Goal: Information Seeking & Learning: Learn about a topic

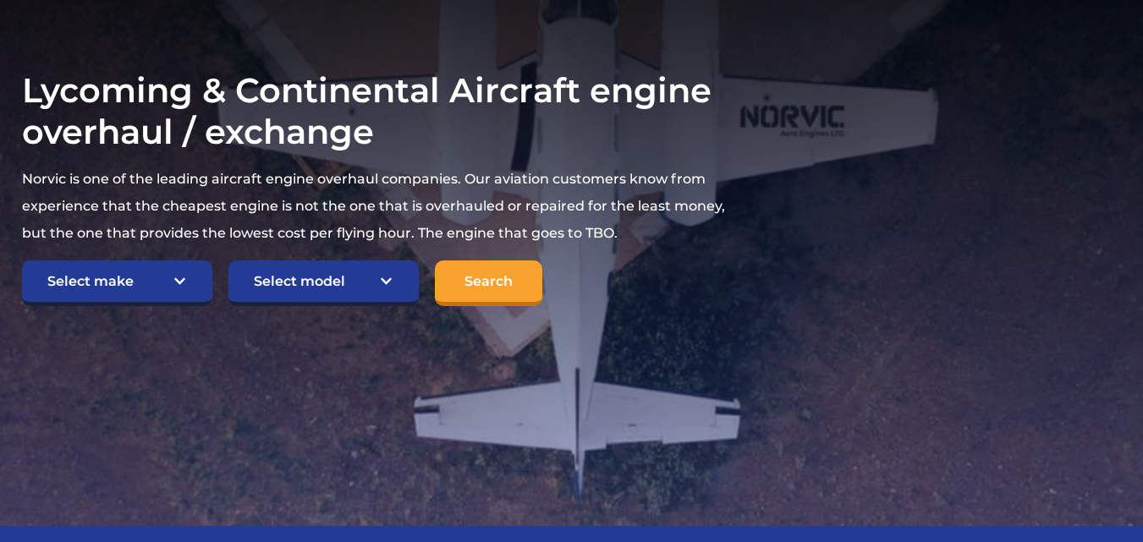
scroll to position [338, 0]
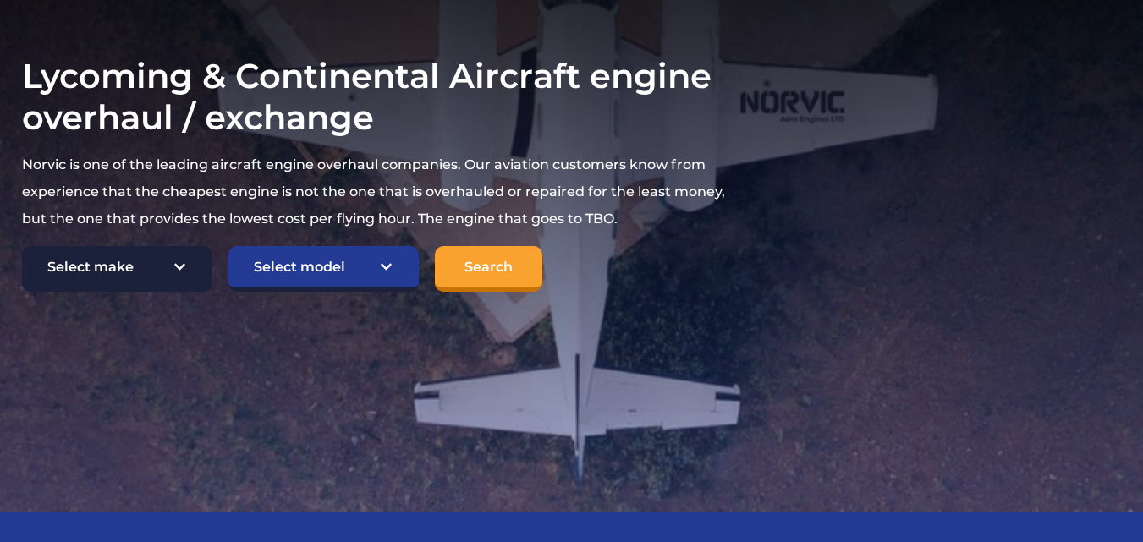
click at [181, 272] on select "Select make TCM Continental Lycoming" at bounding box center [117, 269] width 190 height 46
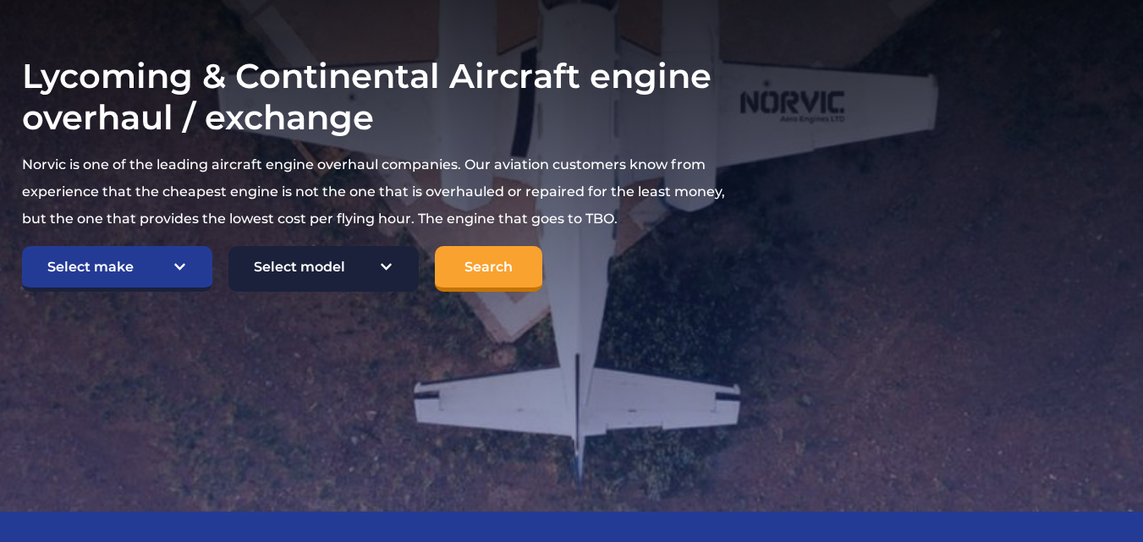
click at [372, 267] on select "Select model American Champion 7KCAB Bellanca Citabria IO-320-E2A Beech 23 Musk…" at bounding box center [323, 269] width 190 height 46
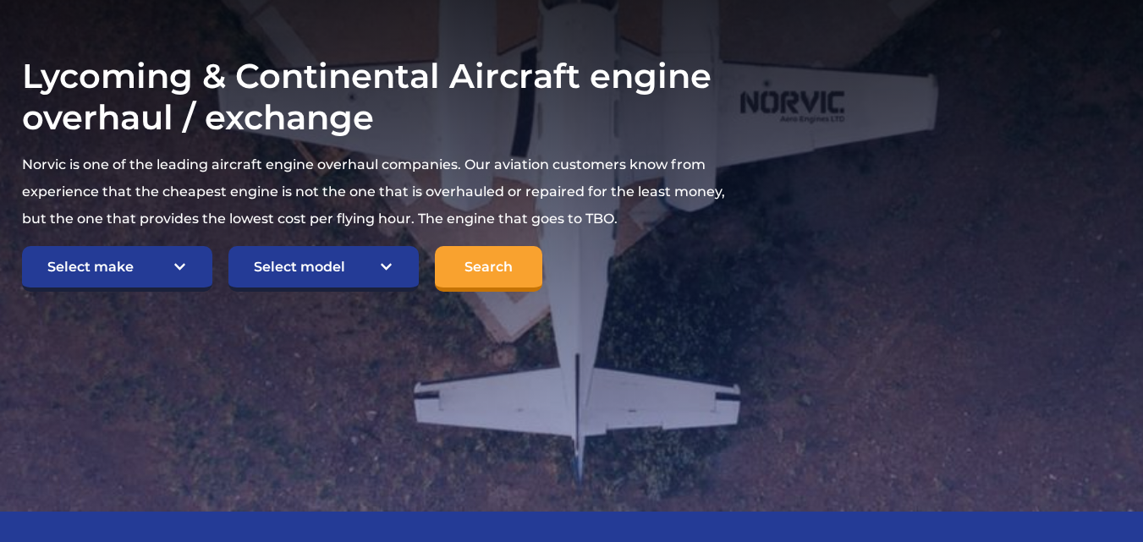
click at [389, 331] on section "Lycoming & Continental Aircraft engine overhaul / exchange Norvic is one of the…" at bounding box center [571, 173] width 1143 height 677
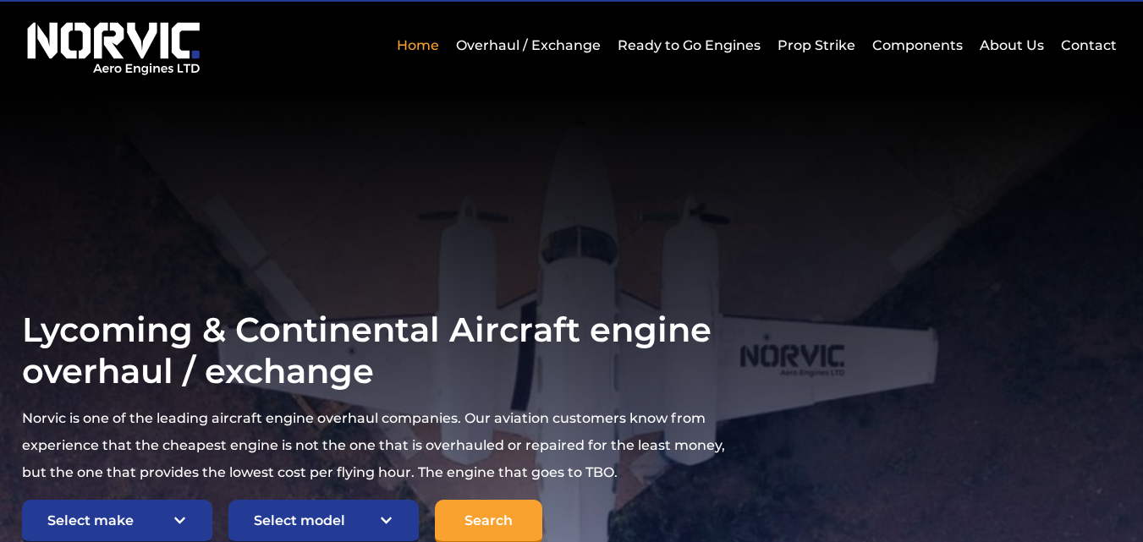
scroll to position [0, 0]
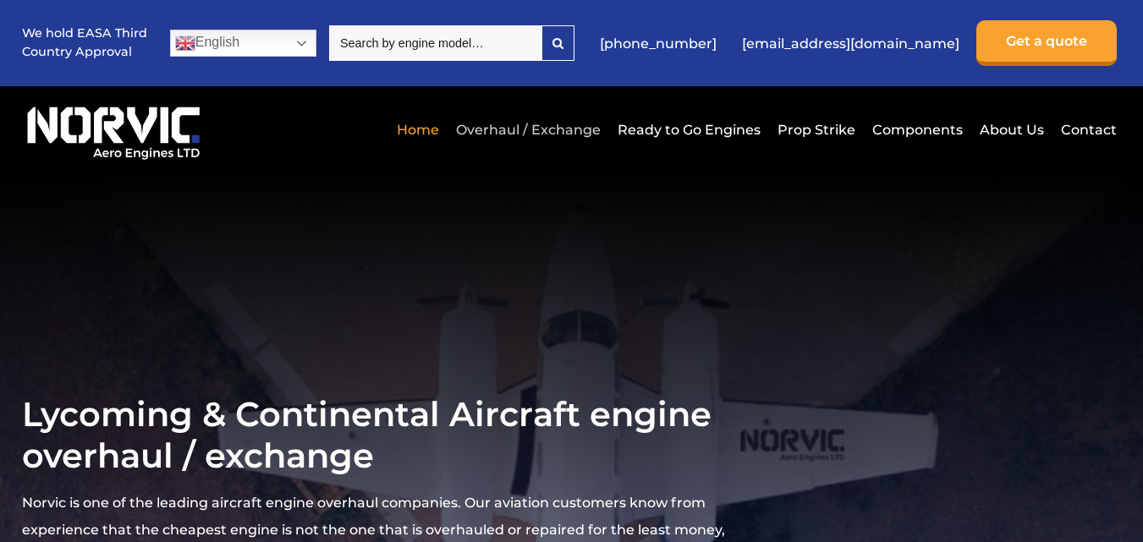
click at [558, 126] on link "Overhaul / Exchange" at bounding box center [528, 129] width 153 height 41
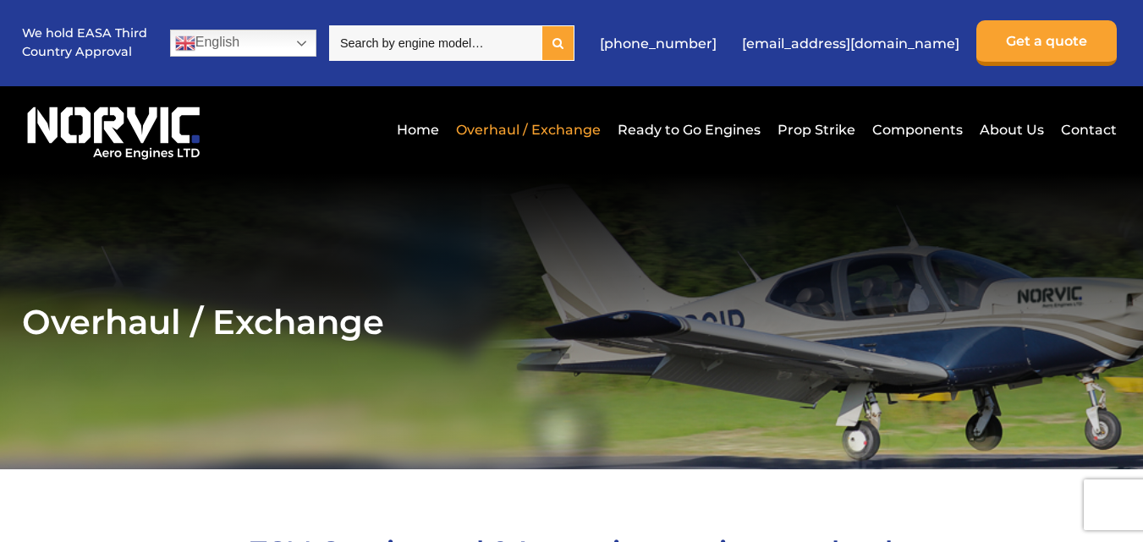
click at [563, 41] on icon at bounding box center [557, 43] width 11 height 12
click at [510, 41] on input "search" at bounding box center [435, 43] width 212 height 36
type input "PT6A-135A"
click at [1076, 133] on link "Contact" at bounding box center [1086, 129] width 60 height 41
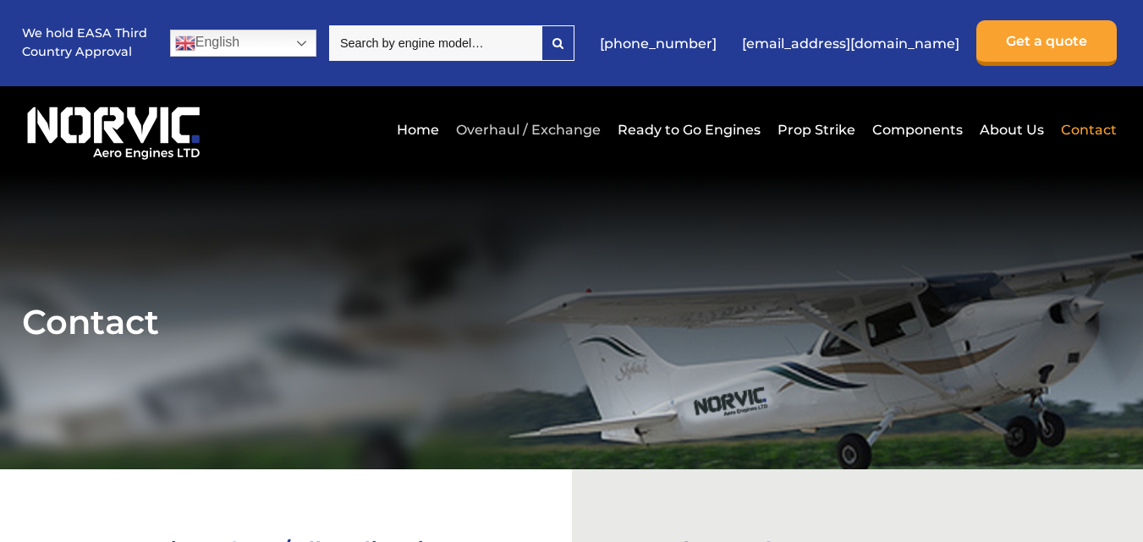
click at [542, 138] on link "Overhaul / Exchange" at bounding box center [528, 129] width 153 height 41
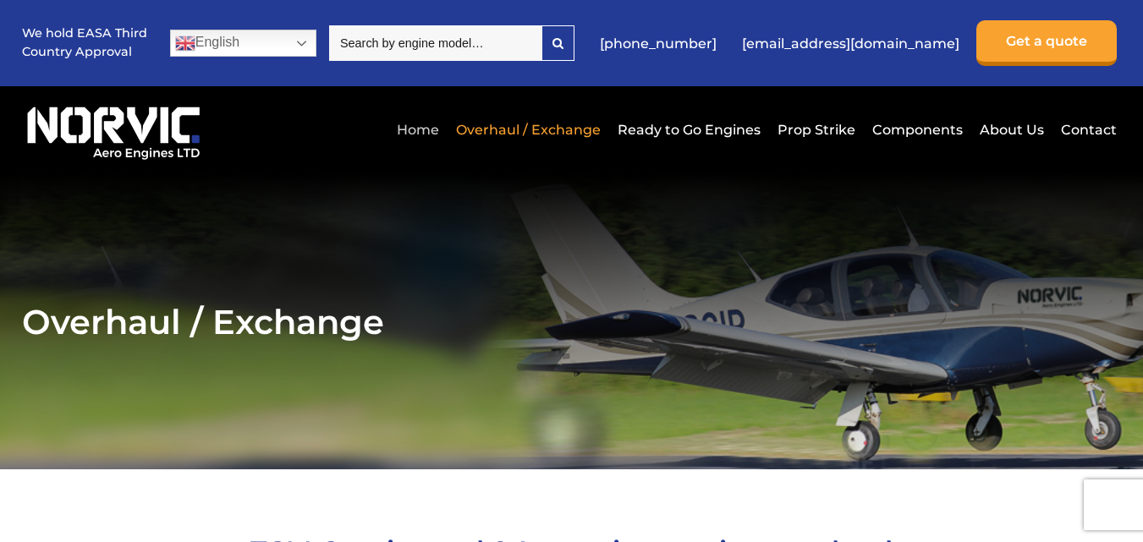
click at [422, 126] on link "Home" at bounding box center [417, 129] width 51 height 41
